Goal: Navigation & Orientation: Understand site structure

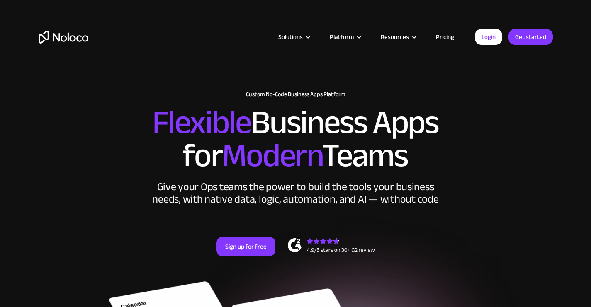
click at [446, 34] on link "Pricing" at bounding box center [444, 36] width 39 height 11
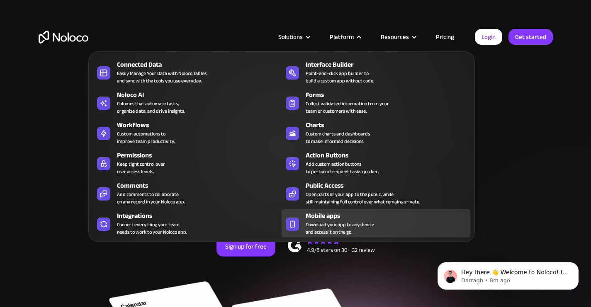
click at [332, 226] on span "Download your app to any device and access it on the go." at bounding box center [339, 228] width 68 height 15
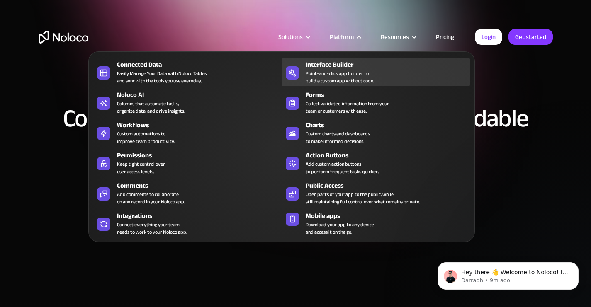
click at [328, 74] on div "Point-and-click app builder to build a custom app without code." at bounding box center [339, 77] width 68 height 15
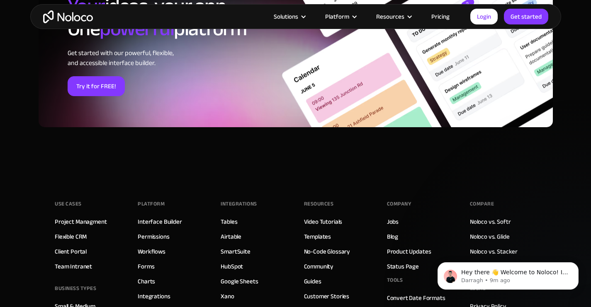
scroll to position [2889, 0]
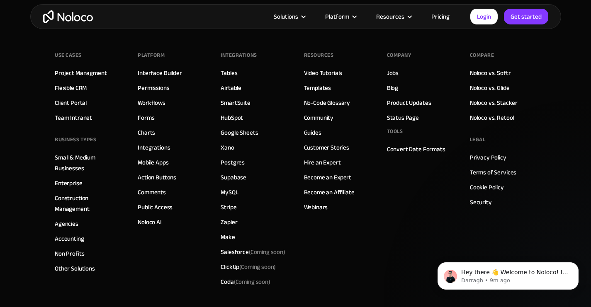
click at [72, 19] on img "home" at bounding box center [68, 16] width 50 height 13
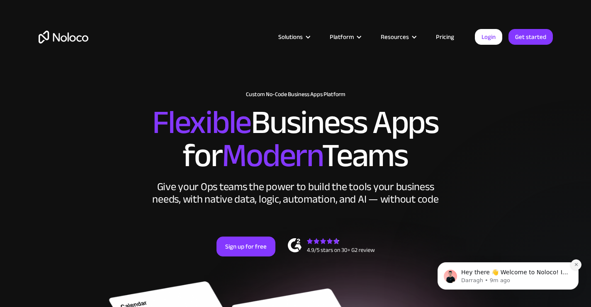
click at [576, 265] on icon "Dismiss notification" at bounding box center [576, 264] width 5 height 5
